Goal: Navigation & Orientation: Find specific page/section

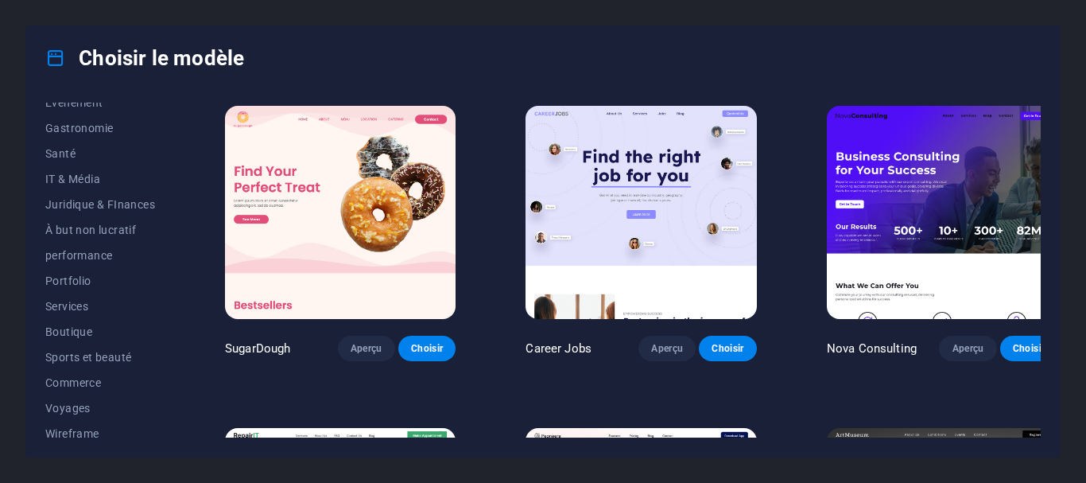
scroll to position [327, 0]
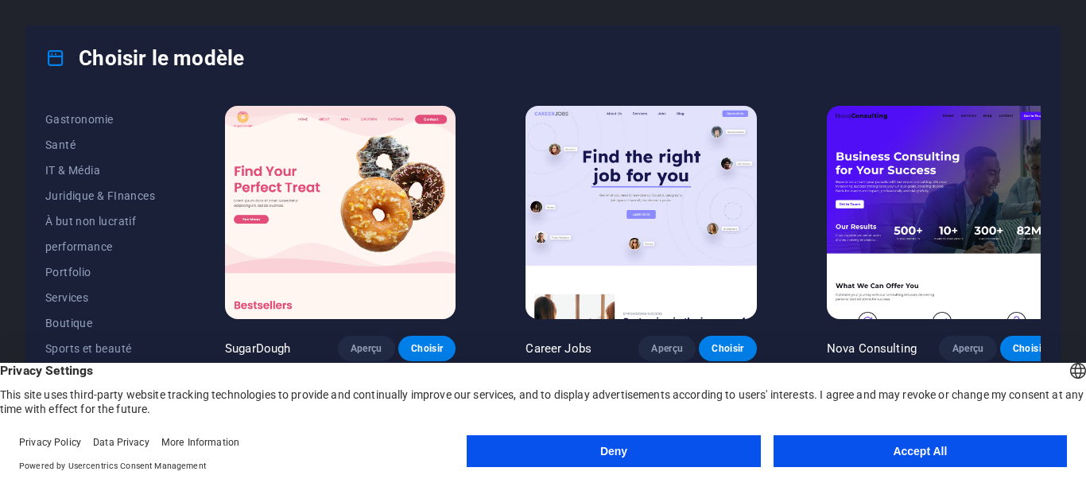
click at [967, 445] on button "Accept All" at bounding box center [919, 451] width 293 height 32
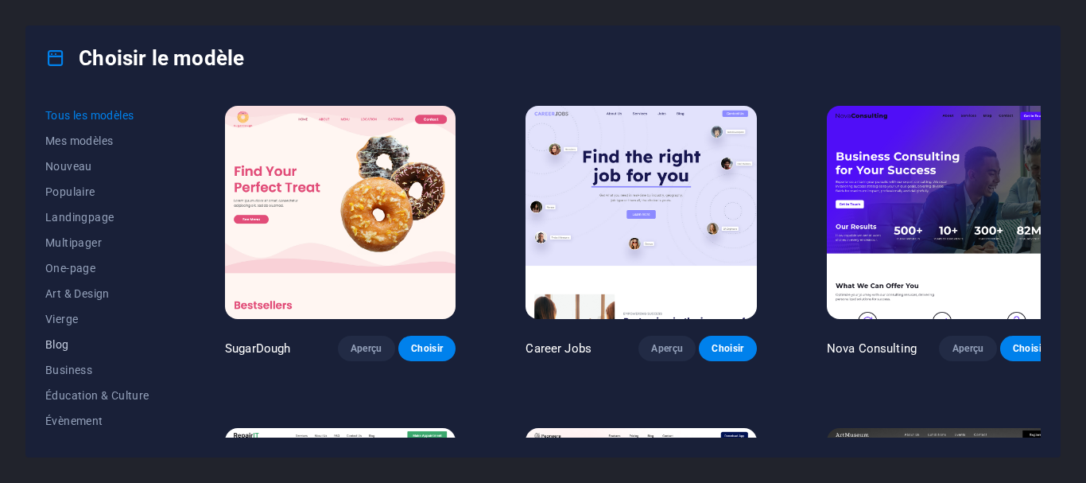
scroll to position [0, 0]
click at [206, 61] on h4 "Choisir le modèle" at bounding box center [144, 57] width 199 height 25
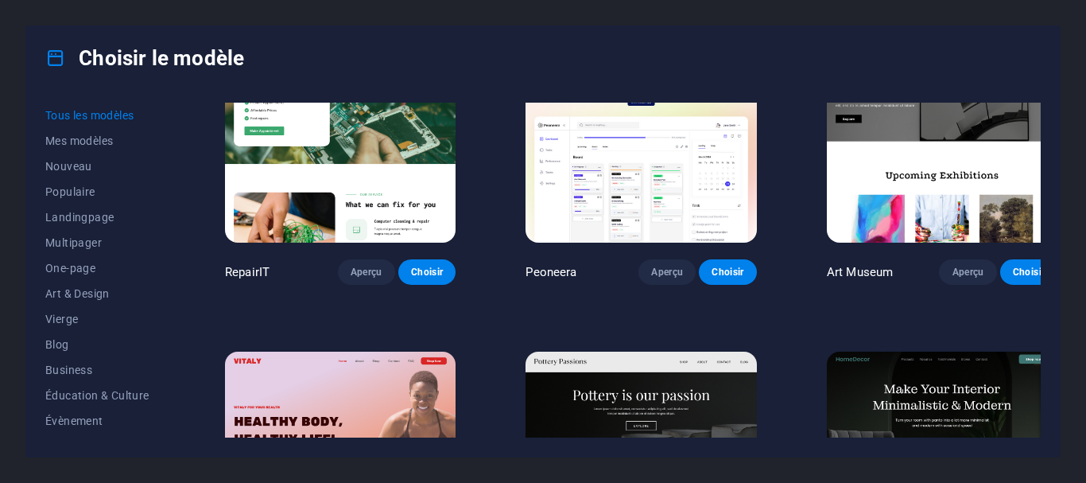
scroll to position [636, 0]
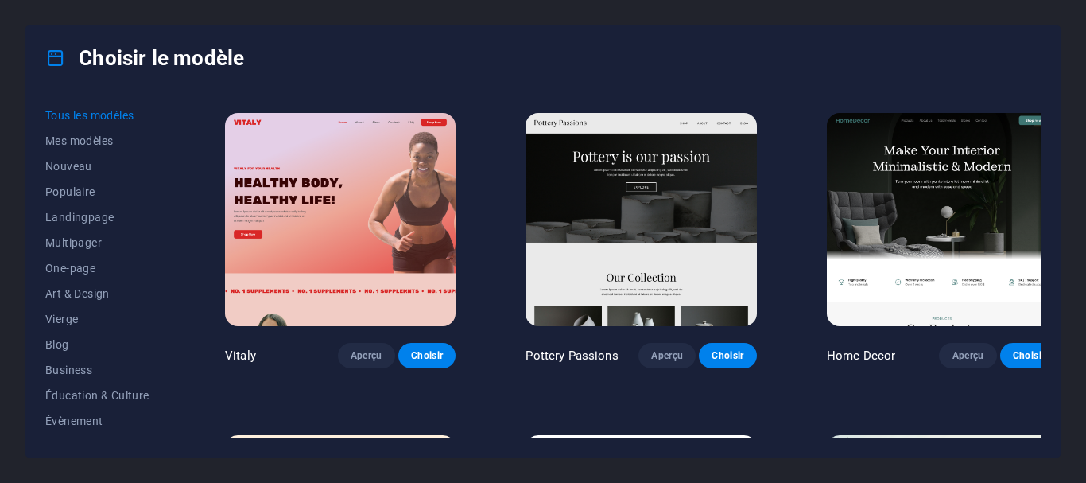
click at [1049, 70] on div "Choisir le modèle" at bounding box center [542, 58] width 1033 height 64
click at [1059, 48] on div "Choisir le modèle" at bounding box center [542, 58] width 1033 height 64
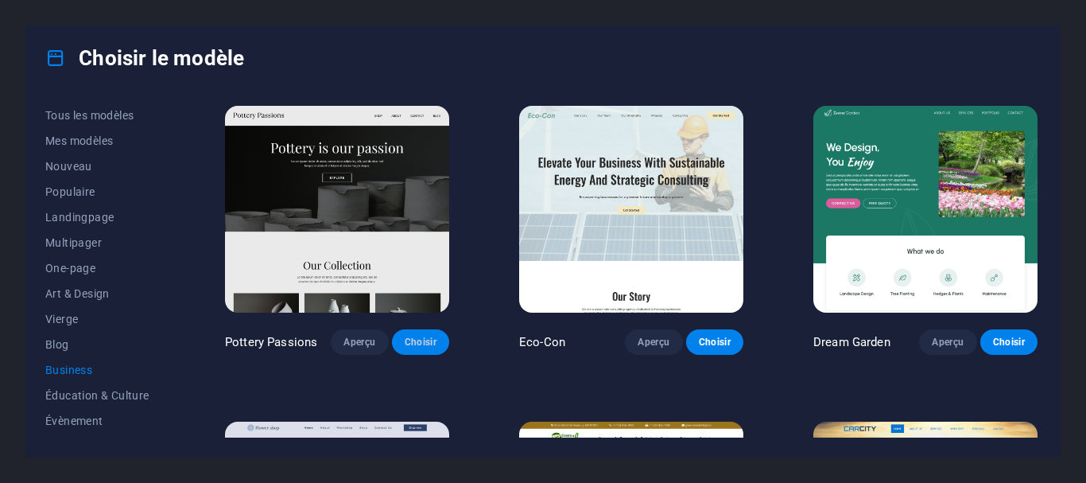
click at [431, 343] on span "Choisir" at bounding box center [421, 341] width 32 height 13
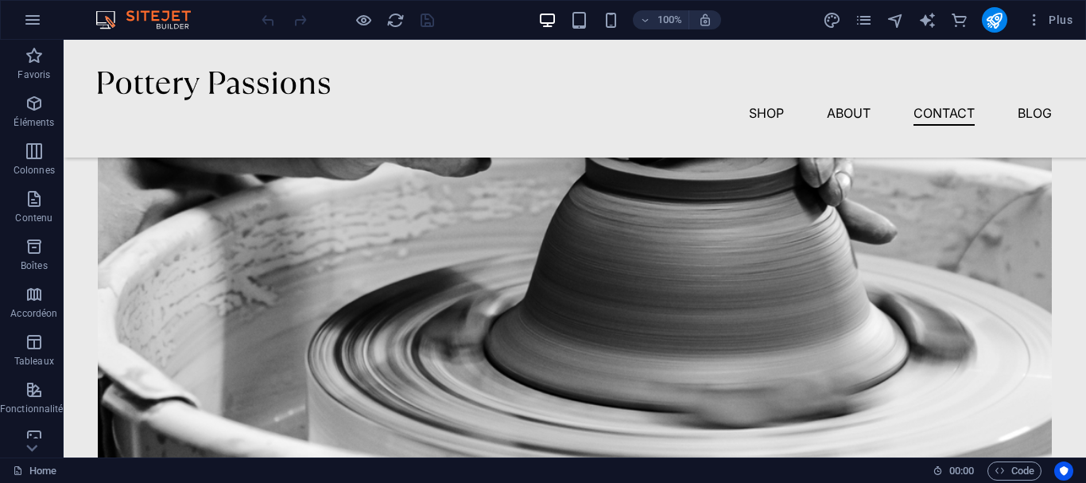
scroll to position [4373, 0]
